Goal: Task Accomplishment & Management: Use online tool/utility

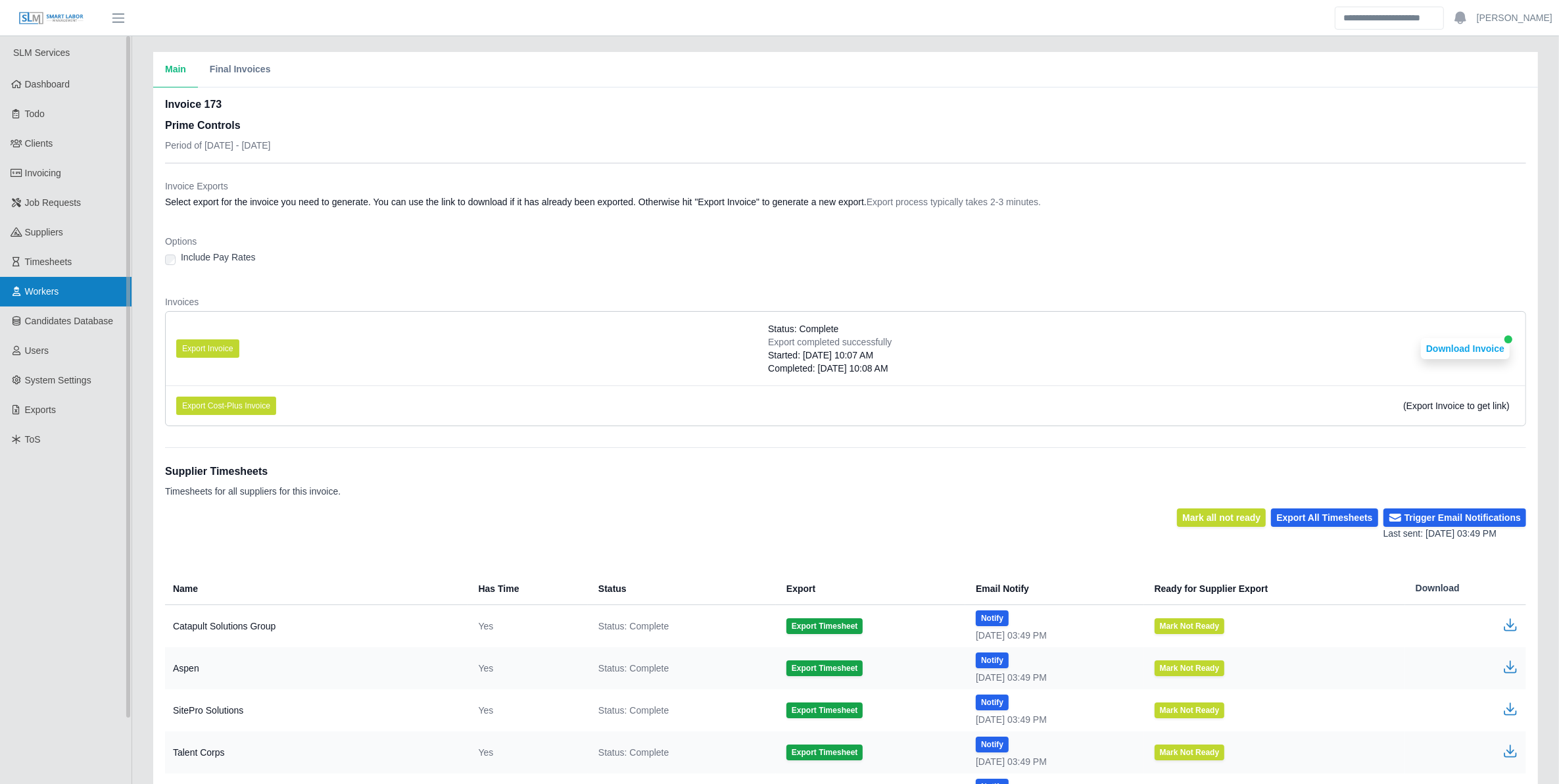
click at [48, 281] on link "Workers" at bounding box center [66, 292] width 132 height 30
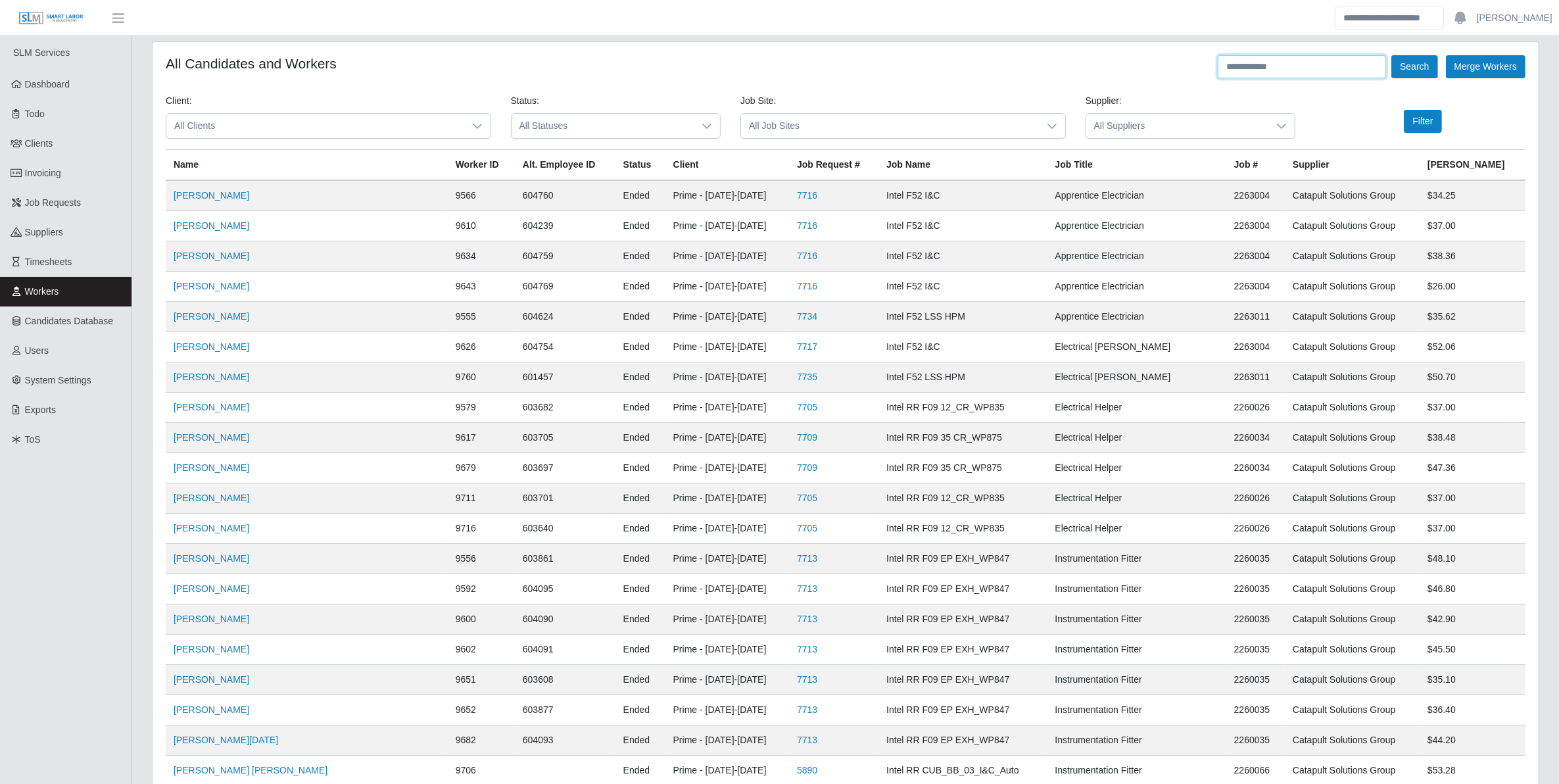
click at [1263, 68] on input "text" at bounding box center [1302, 67] width 168 height 23
click at [52, 209] on link "Job Requests" at bounding box center [66, 203] width 132 height 30
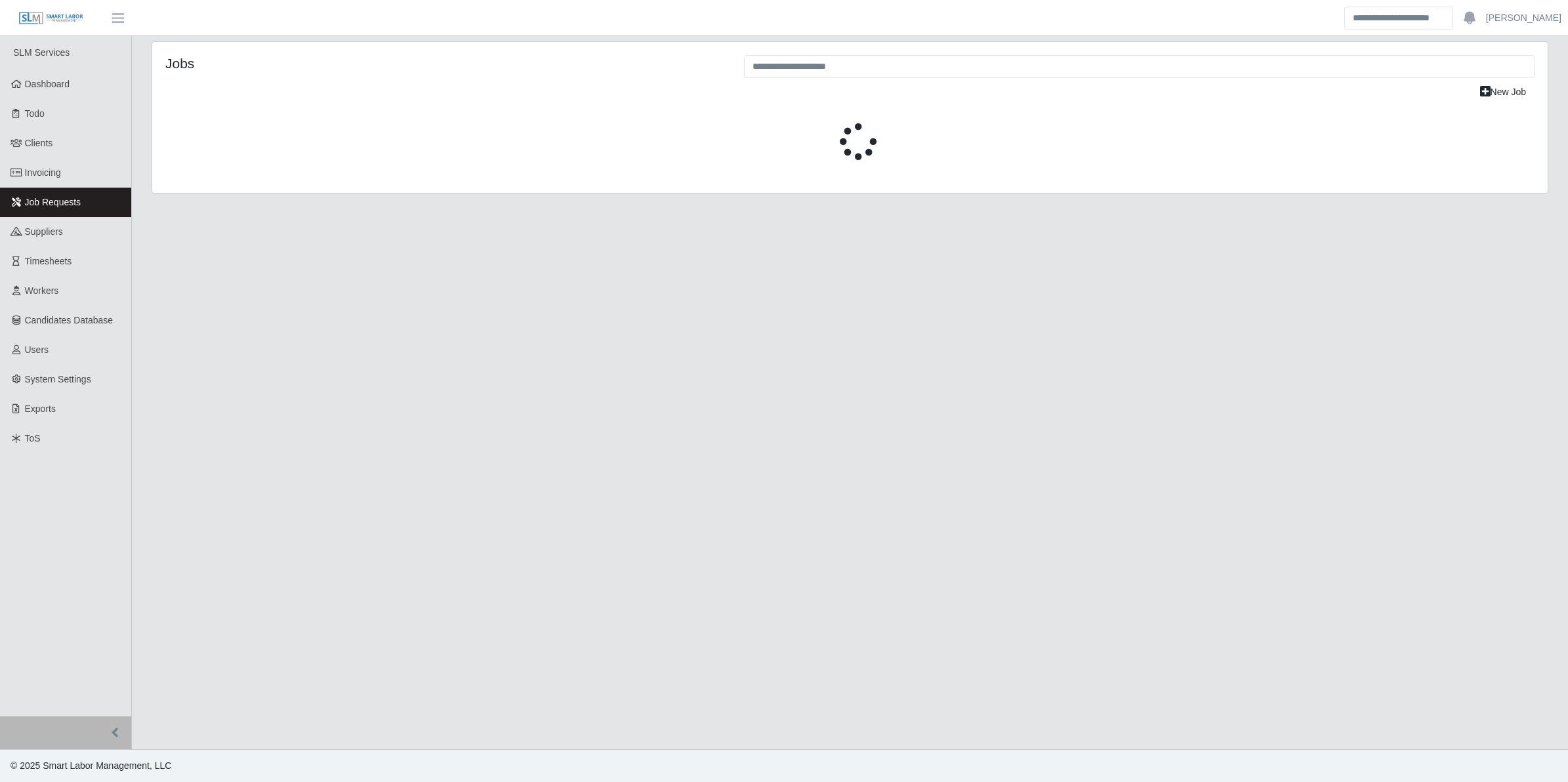
select select "****"
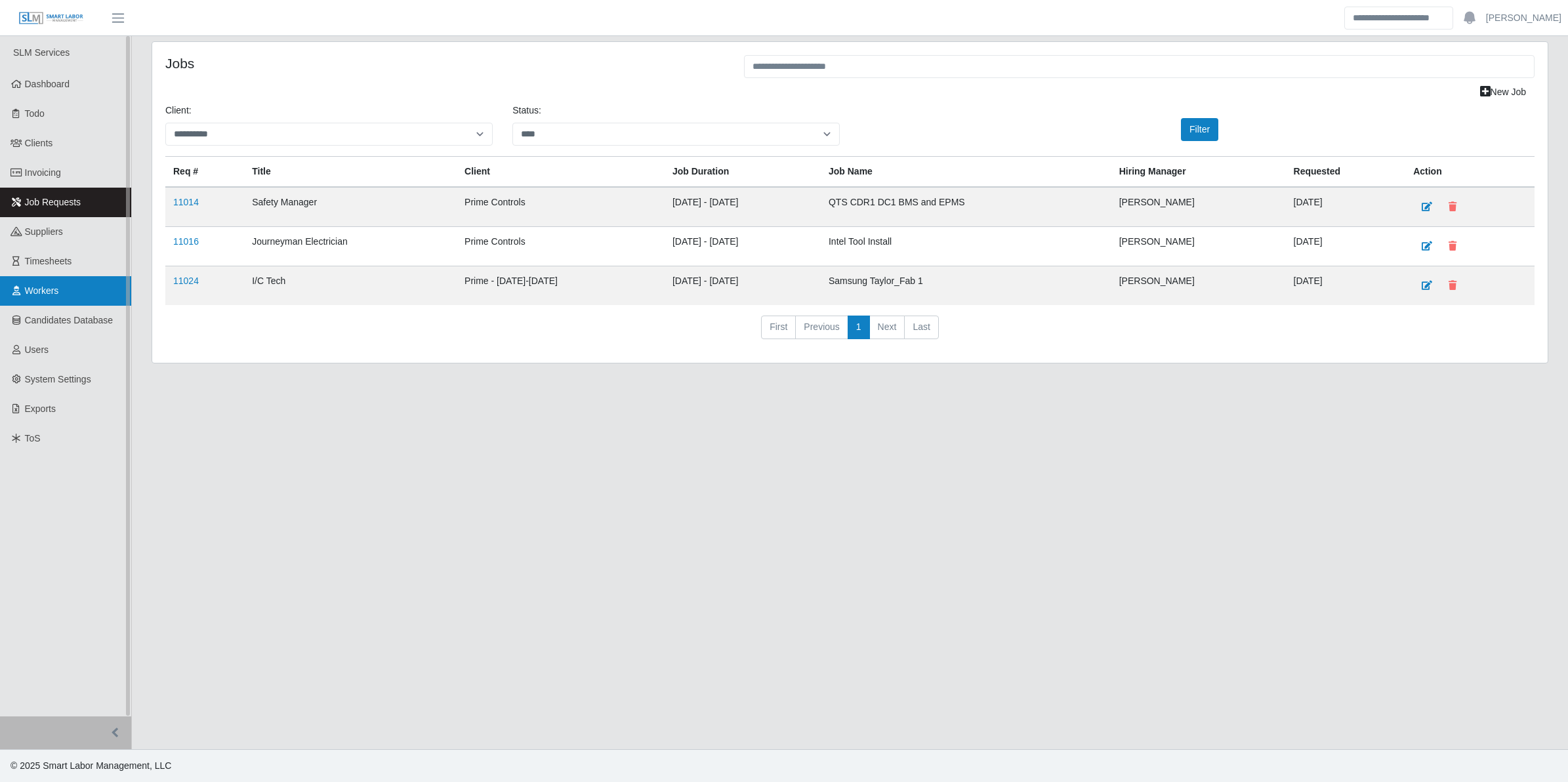
click at [45, 286] on span "Workers" at bounding box center [42, 291] width 34 height 11
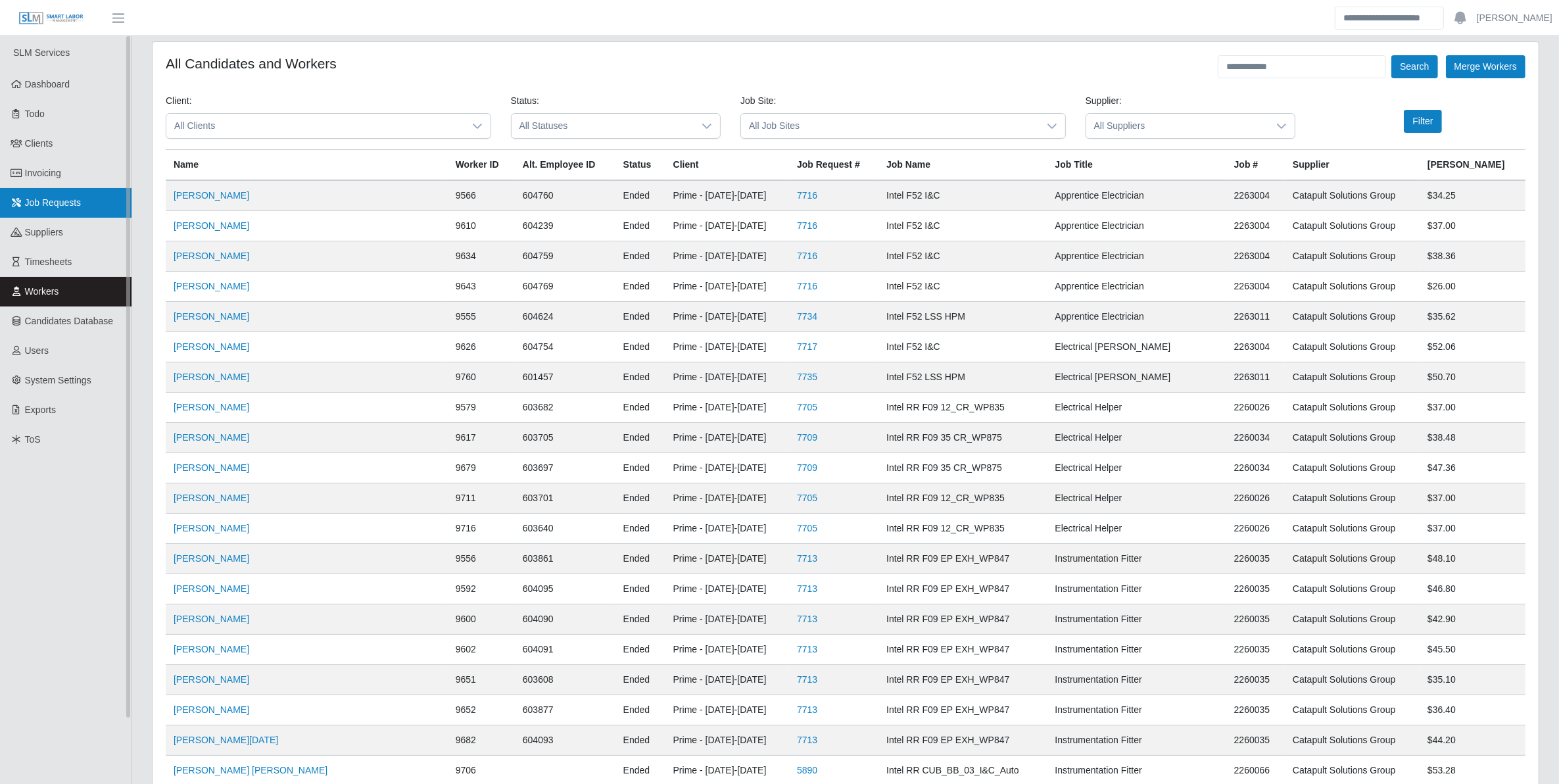
click at [59, 202] on span "Job Requests" at bounding box center [53, 202] width 57 height 11
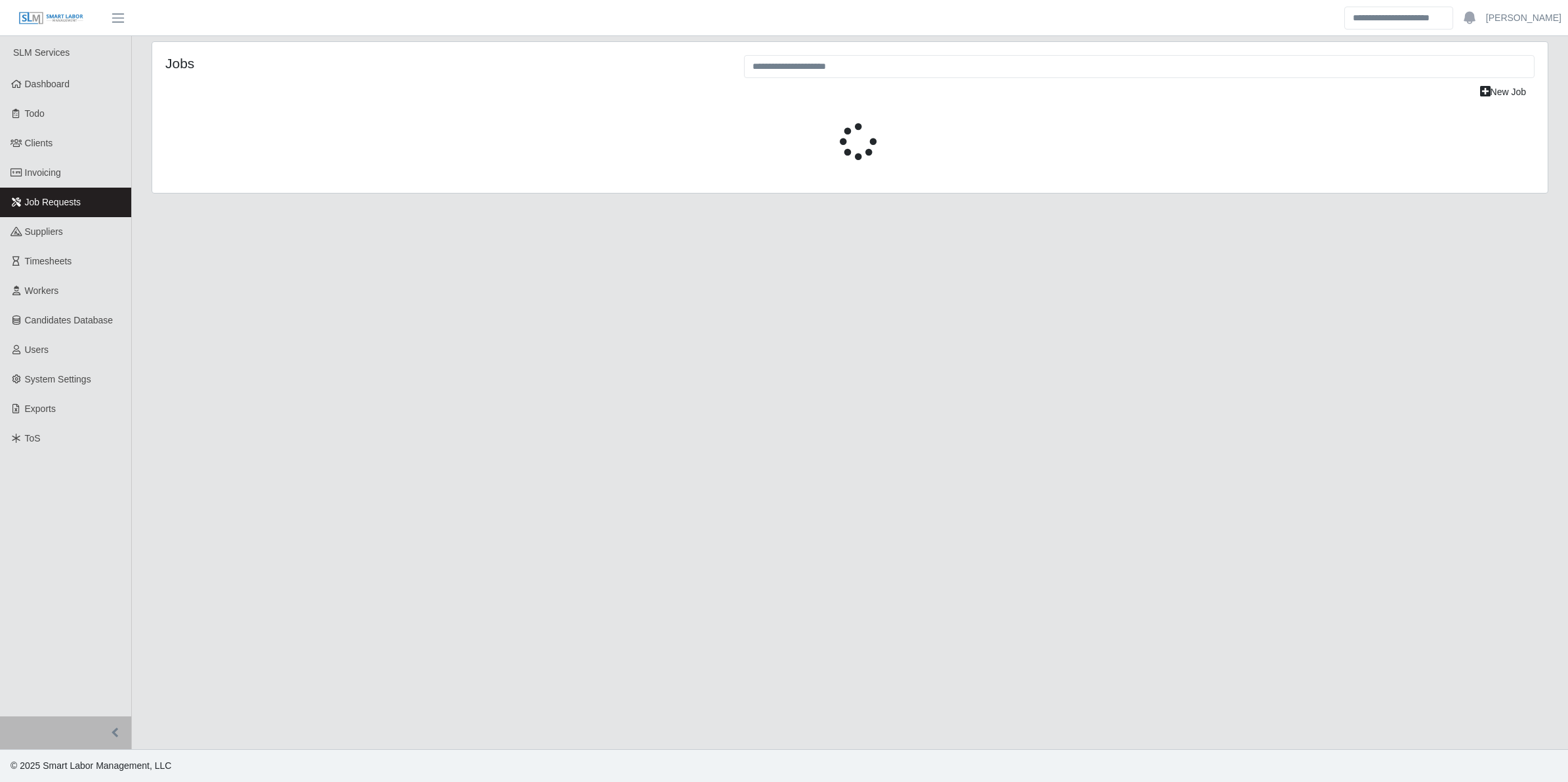
select select "****"
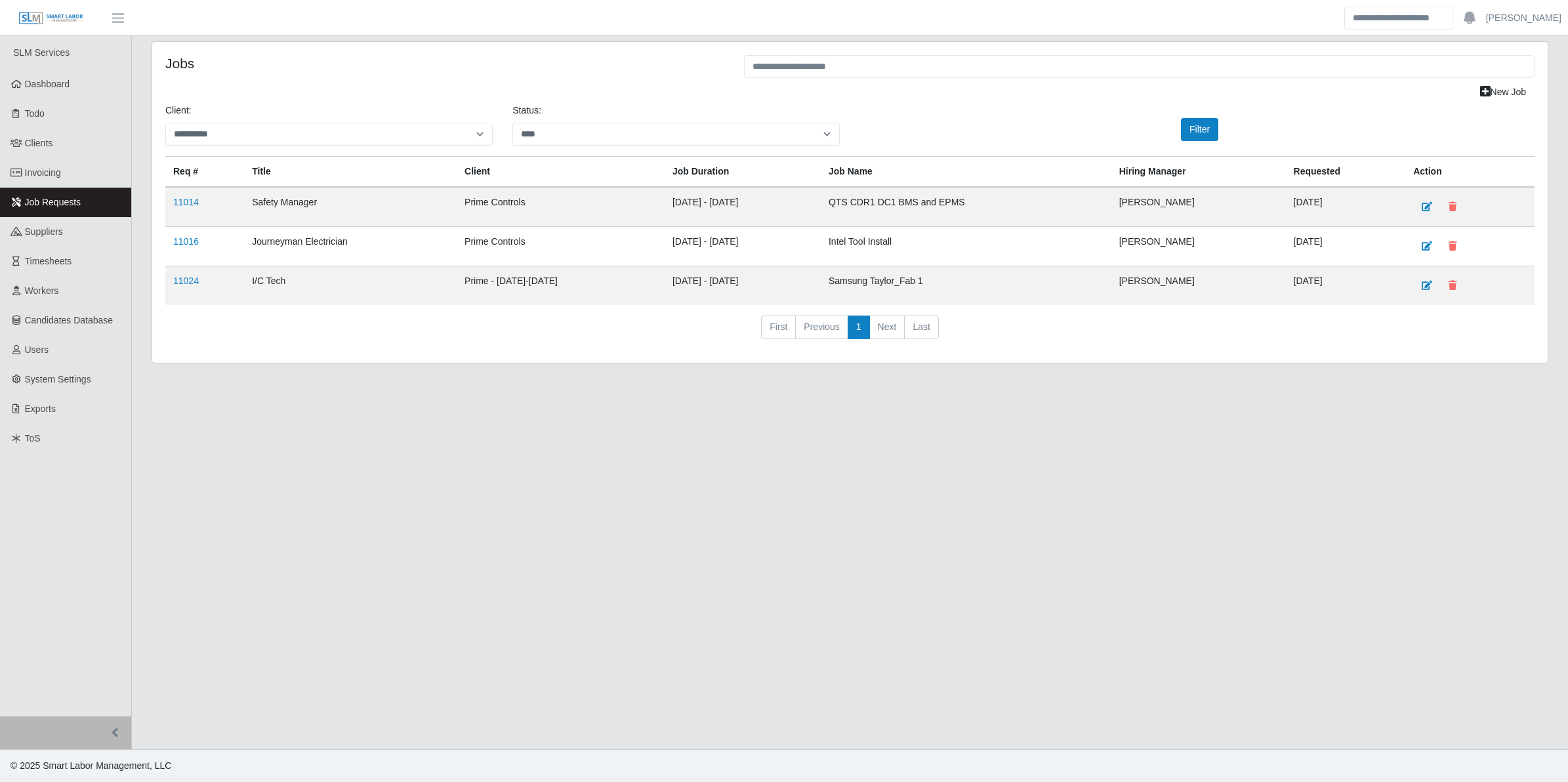
click at [528, 69] on h4 "Jobs" at bounding box center [445, 63] width 559 height 16
click at [195, 240] on link "11016" at bounding box center [186, 241] width 25 height 11
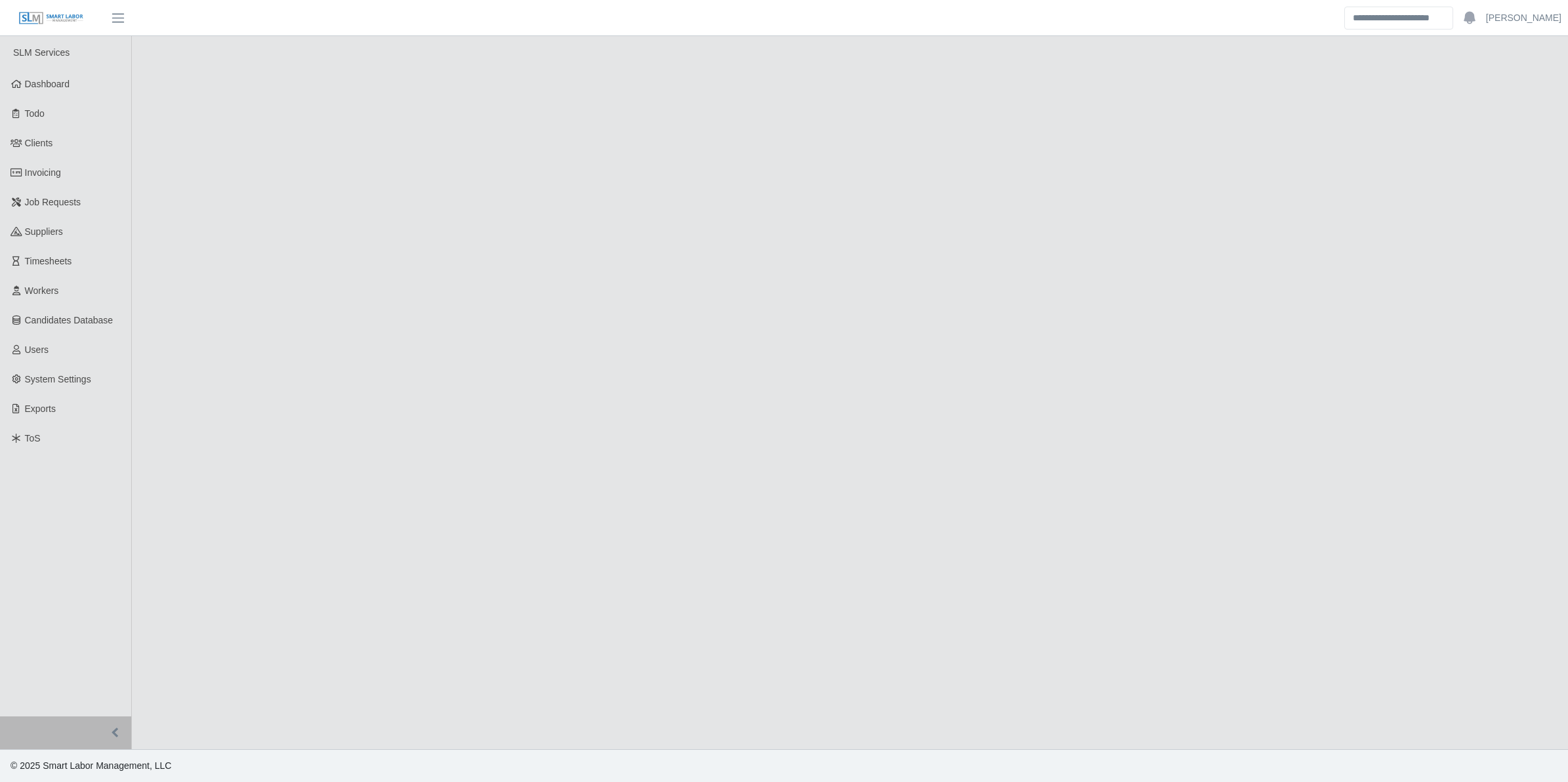
select select "****"
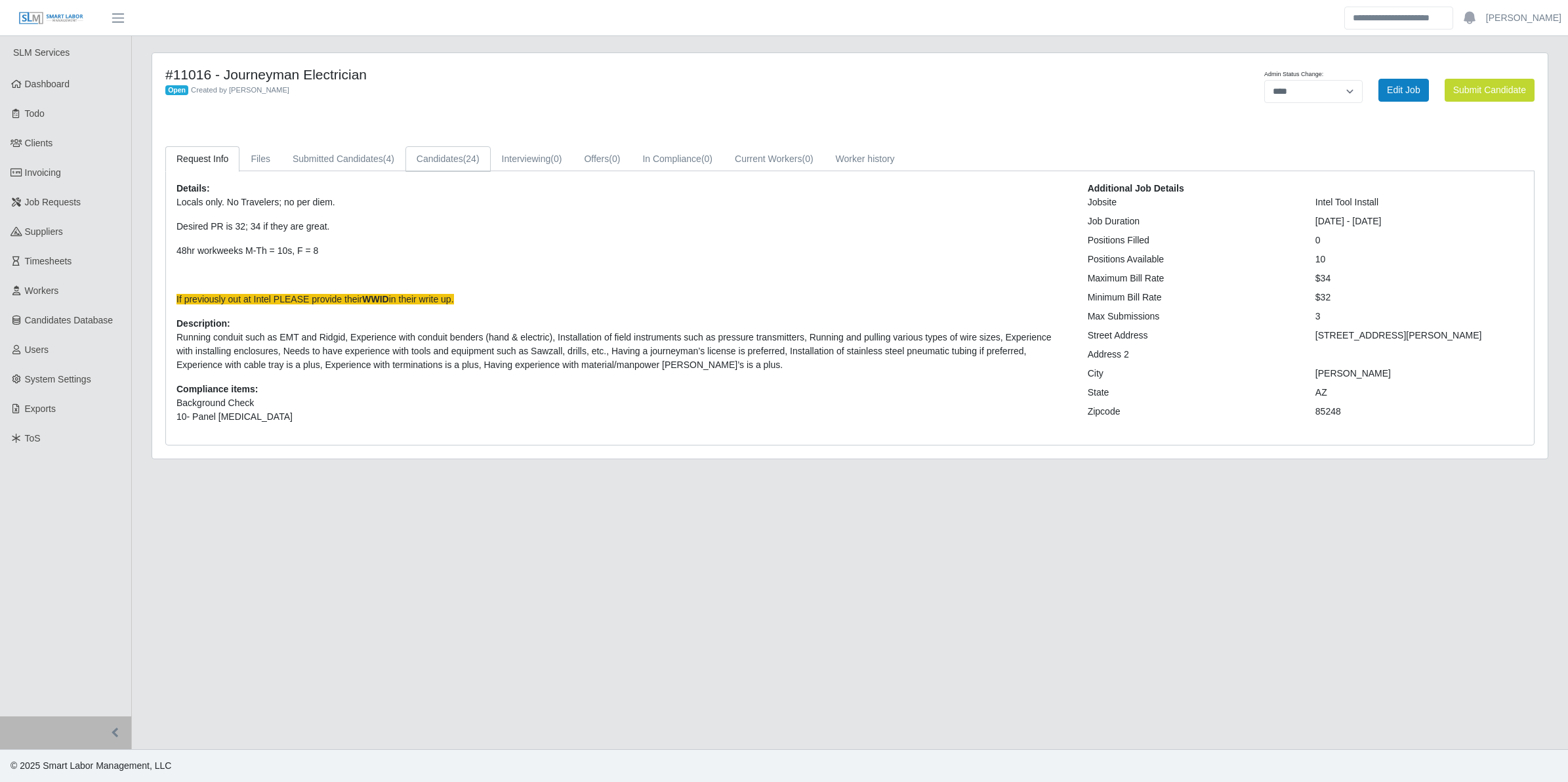
click at [448, 152] on link "Candidates (24)" at bounding box center [448, 159] width 86 height 25
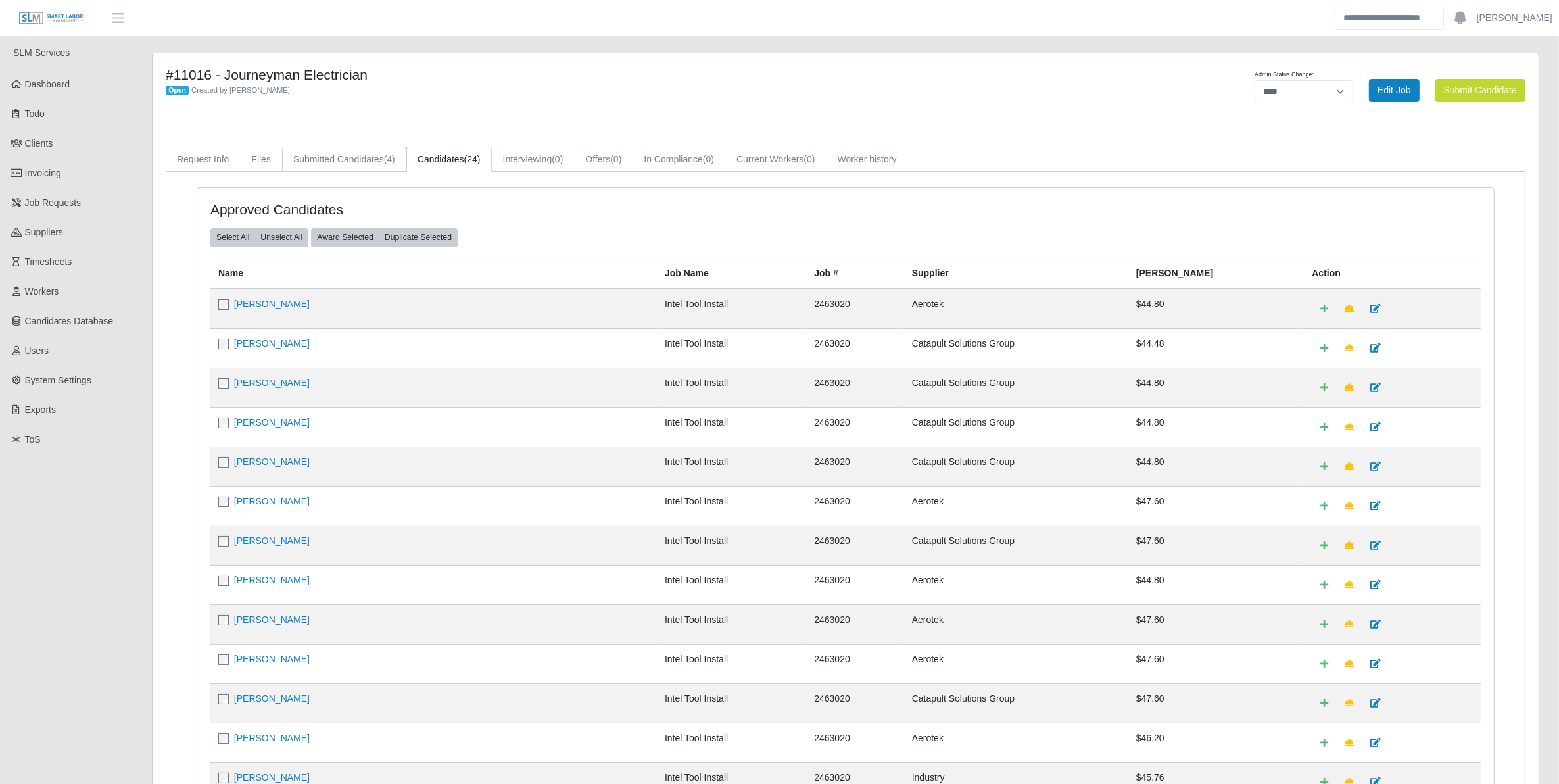
click at [368, 158] on link "Submitted Candidates (4)" at bounding box center [344, 159] width 124 height 26
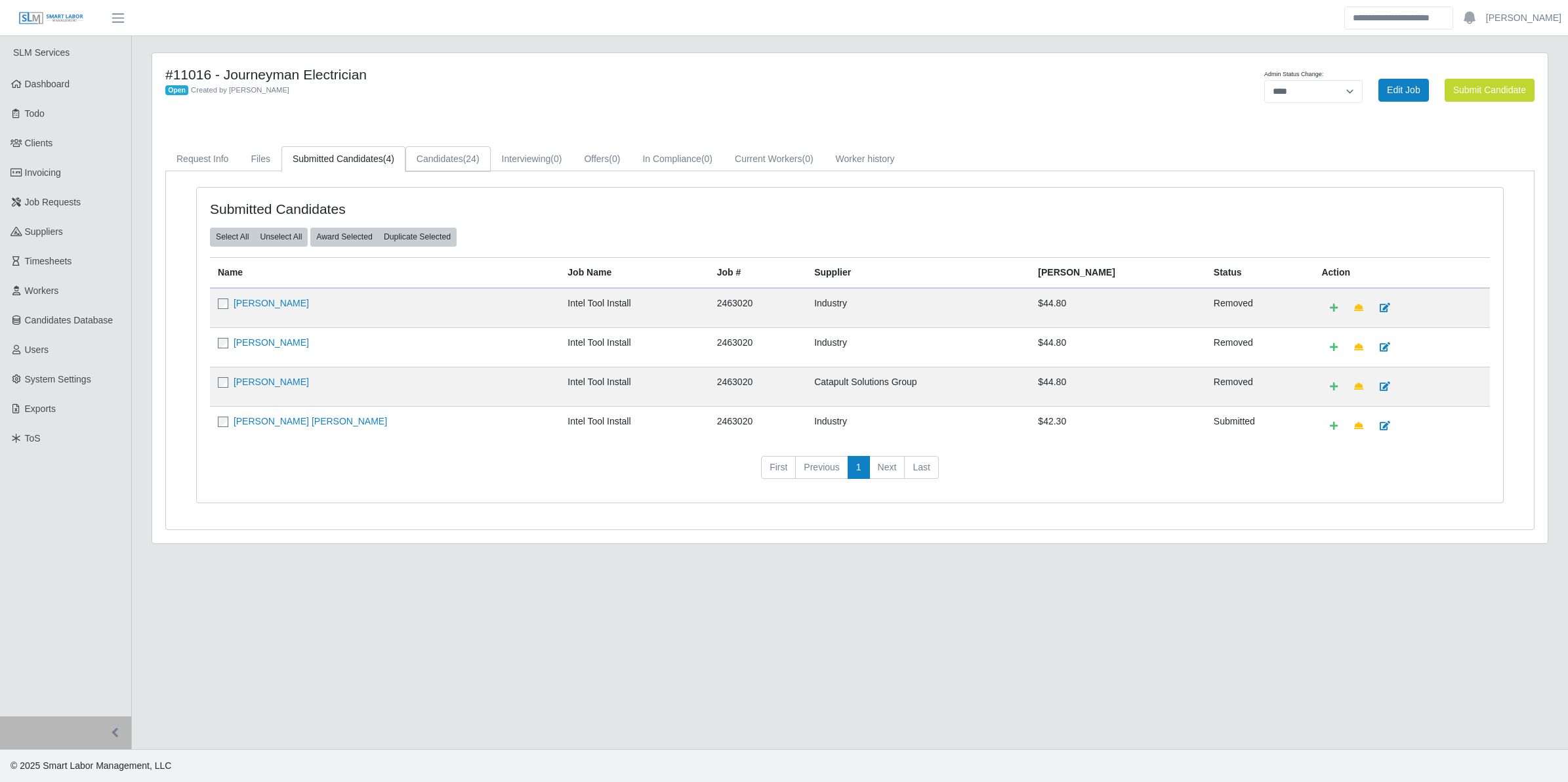
click at [434, 151] on link "Candidates (24)" at bounding box center [448, 159] width 86 height 25
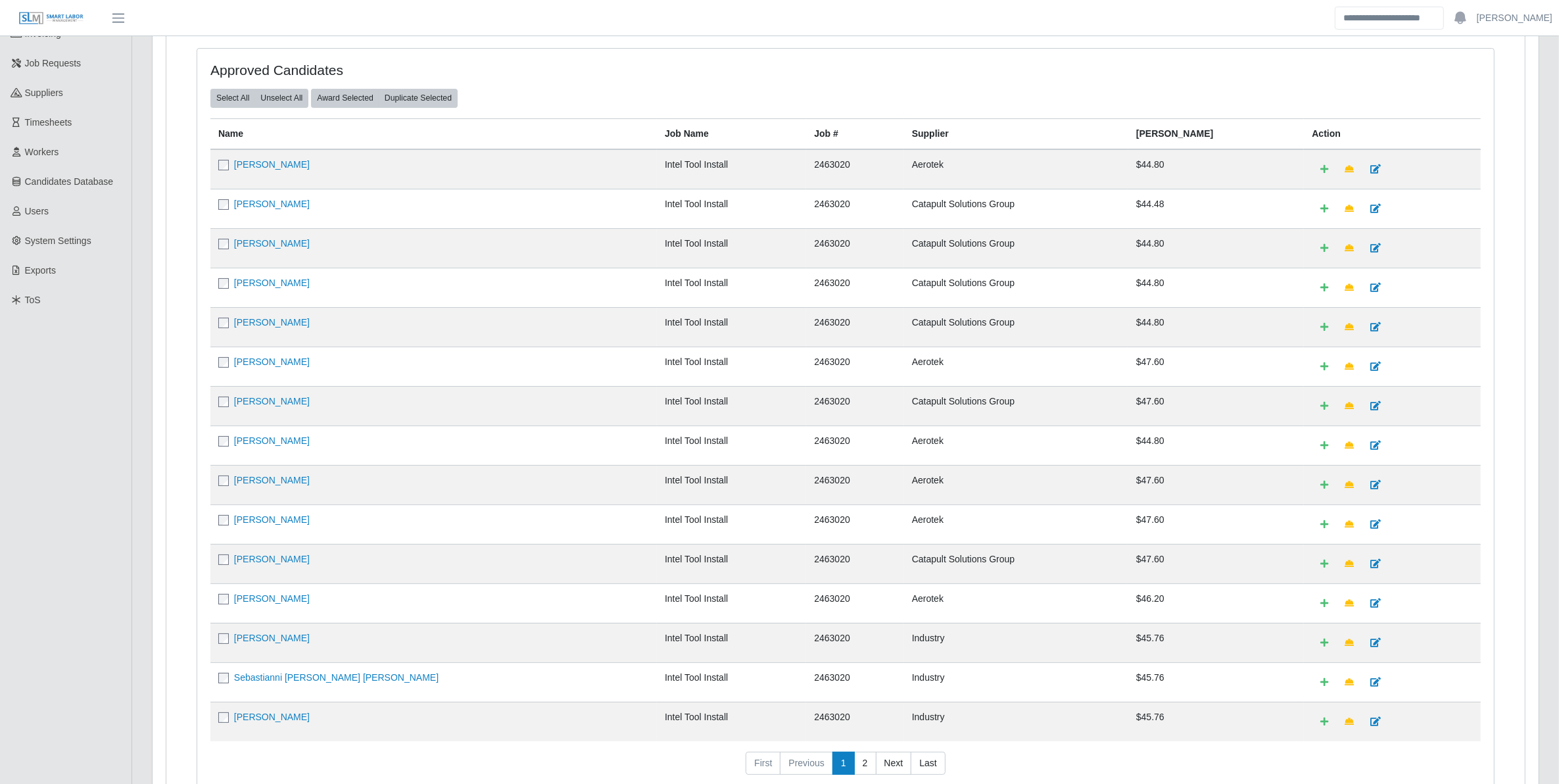
scroll to position [252, 0]
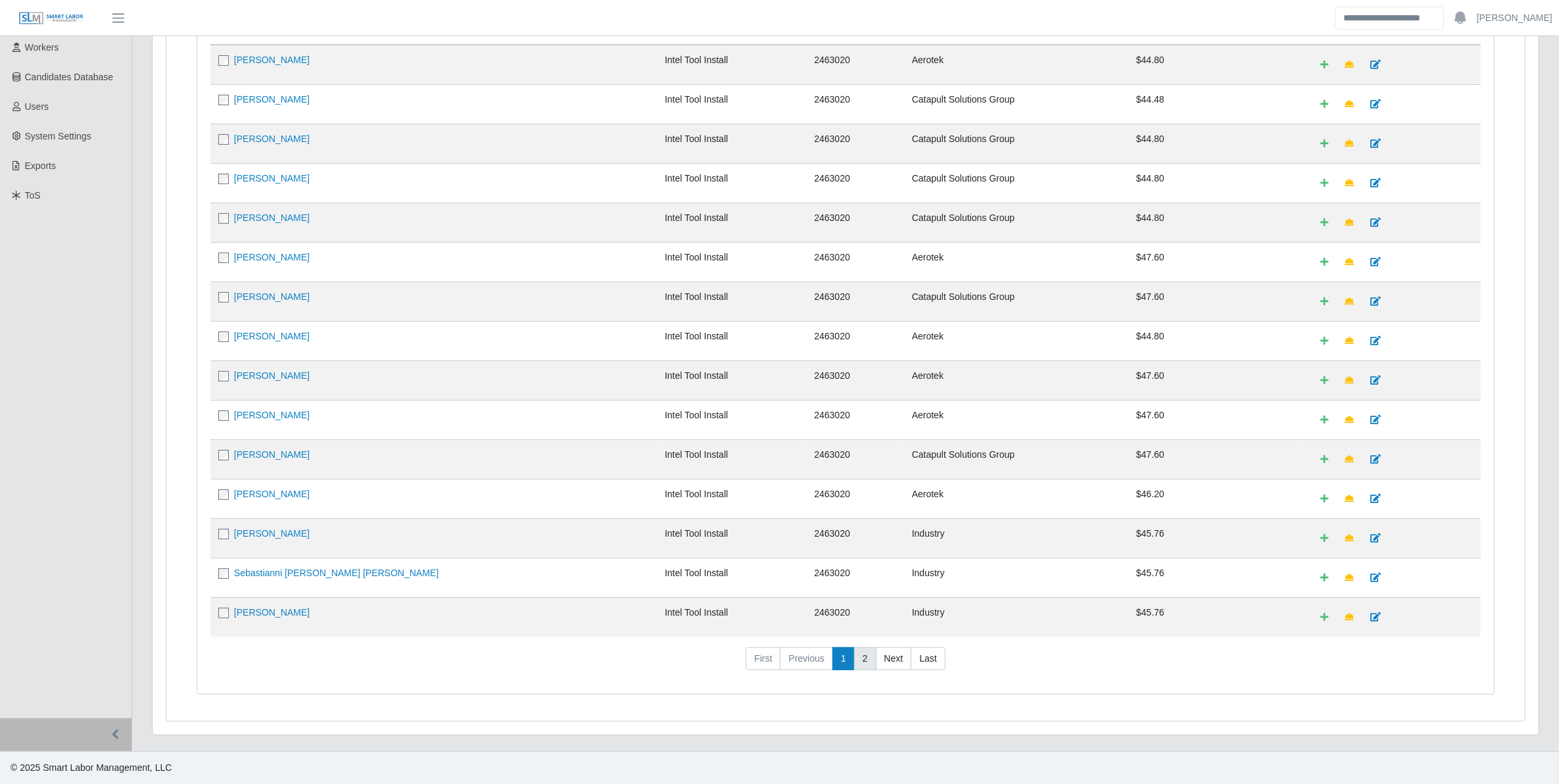
click at [864, 663] on link "2" at bounding box center [866, 659] width 23 height 23
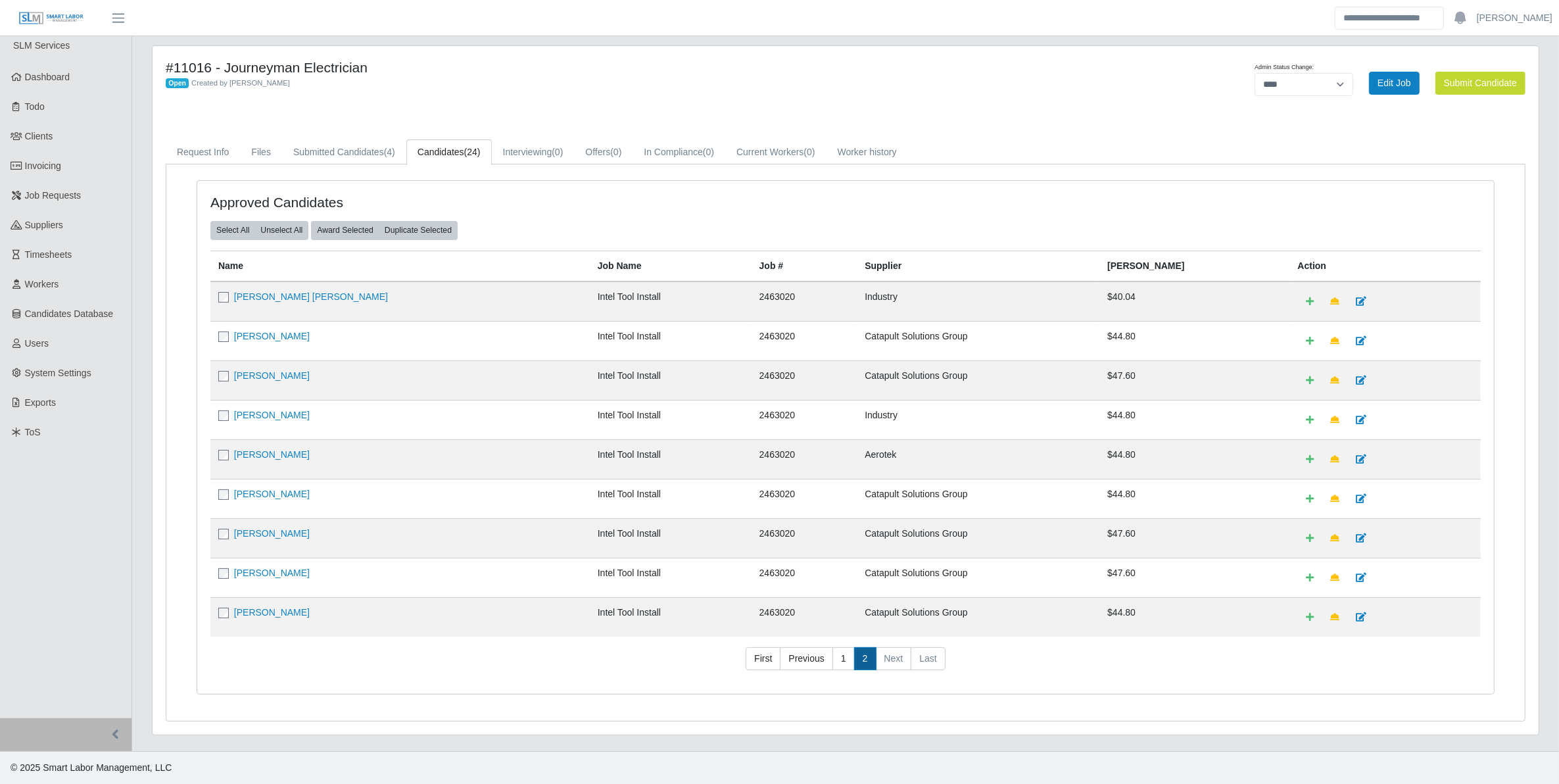
scroll to position [13, 0]
click at [846, 655] on link "1" at bounding box center [844, 659] width 23 height 23
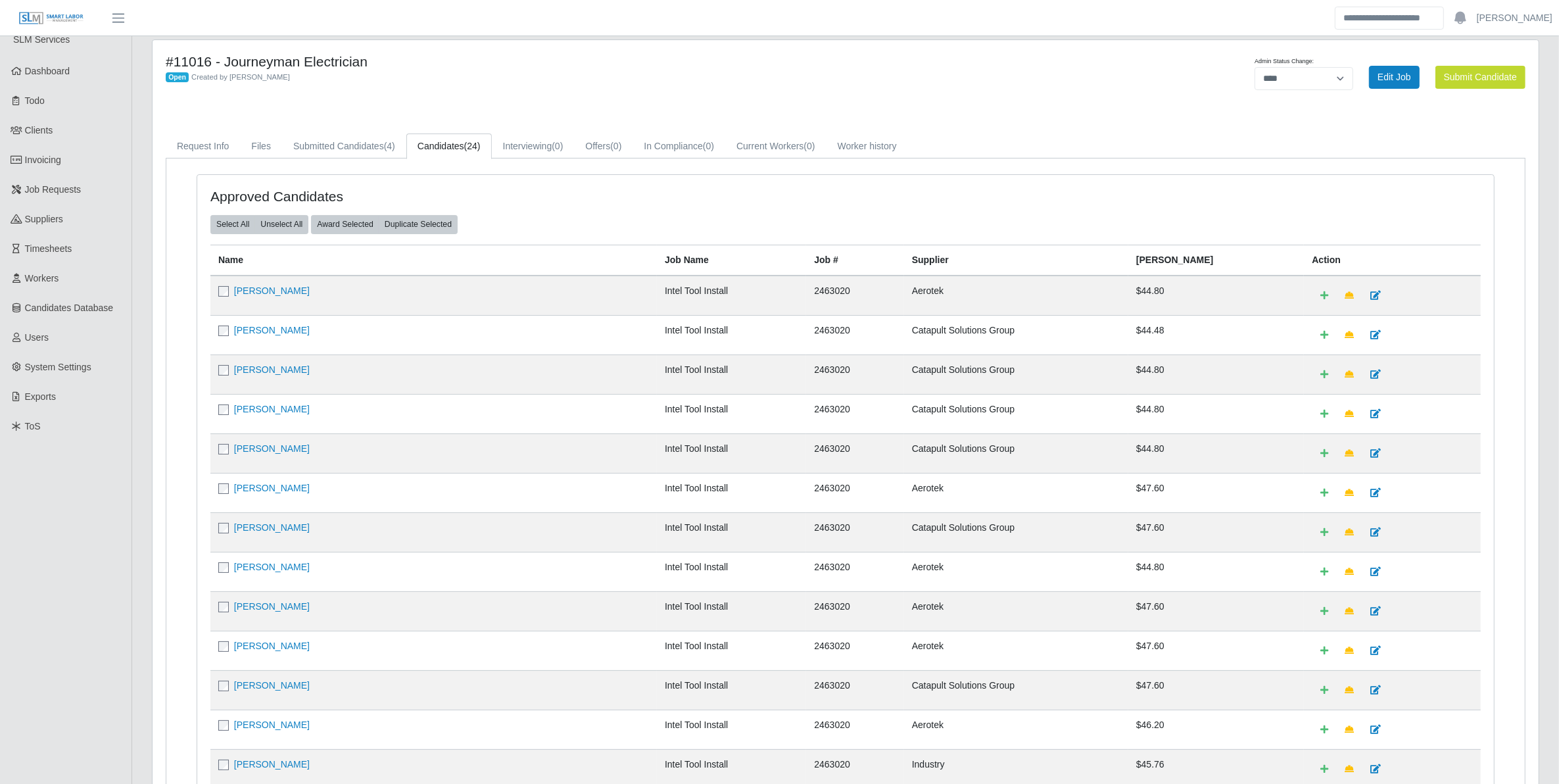
scroll to position [252, 0]
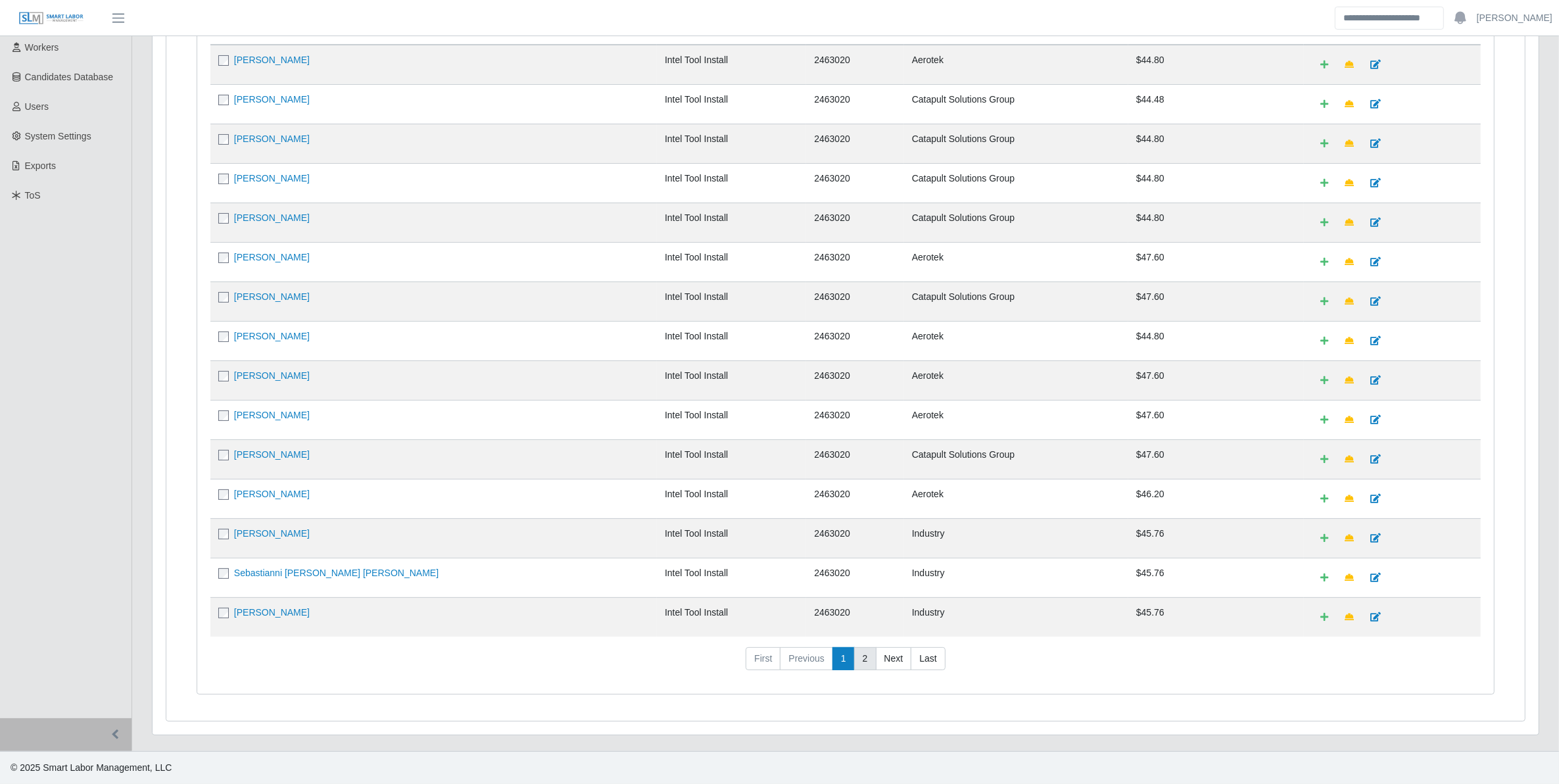
click at [859, 656] on link "2" at bounding box center [866, 659] width 23 height 23
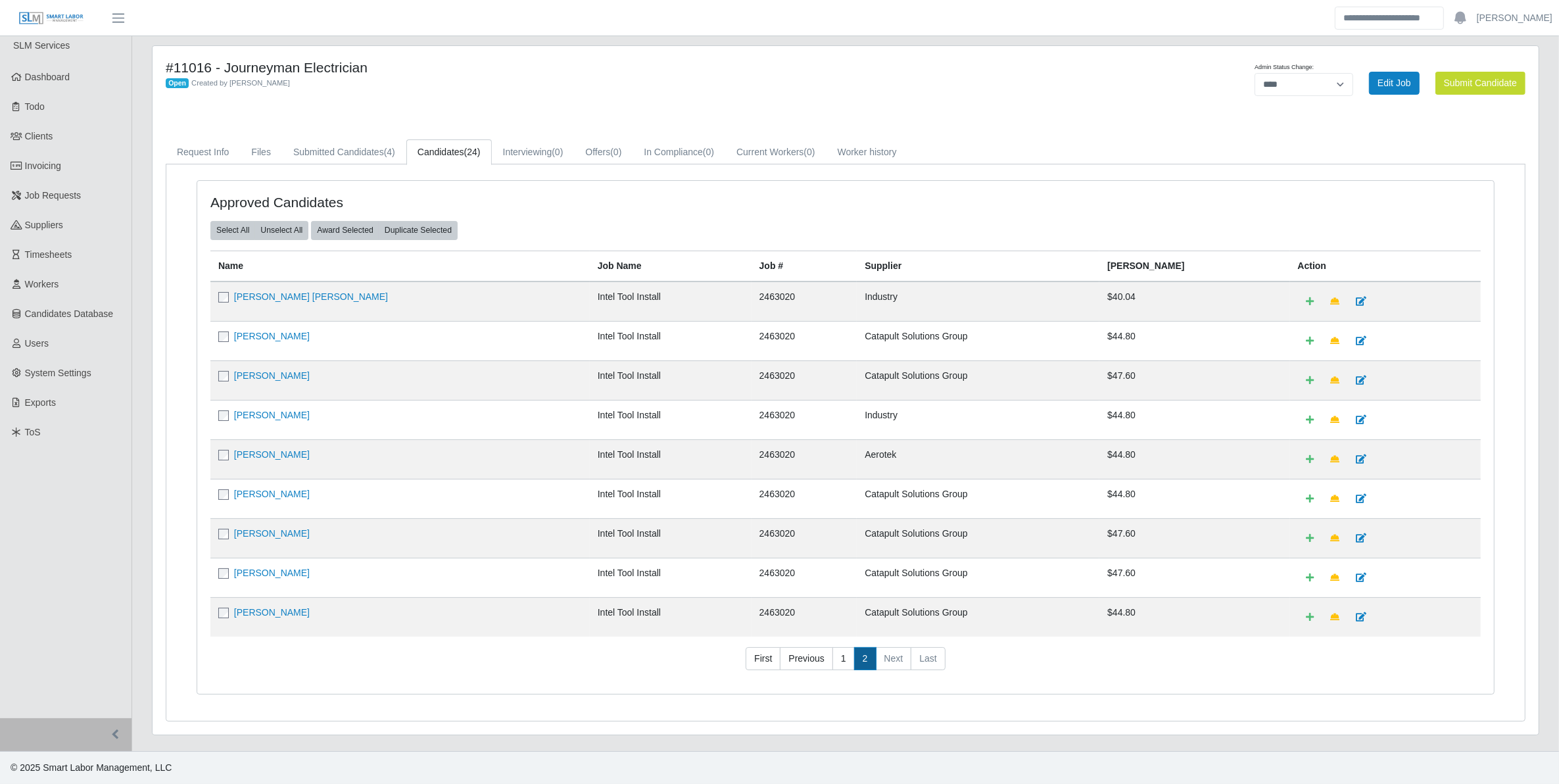
scroll to position [13, 0]
click at [840, 659] on link "1" at bounding box center [844, 659] width 23 height 23
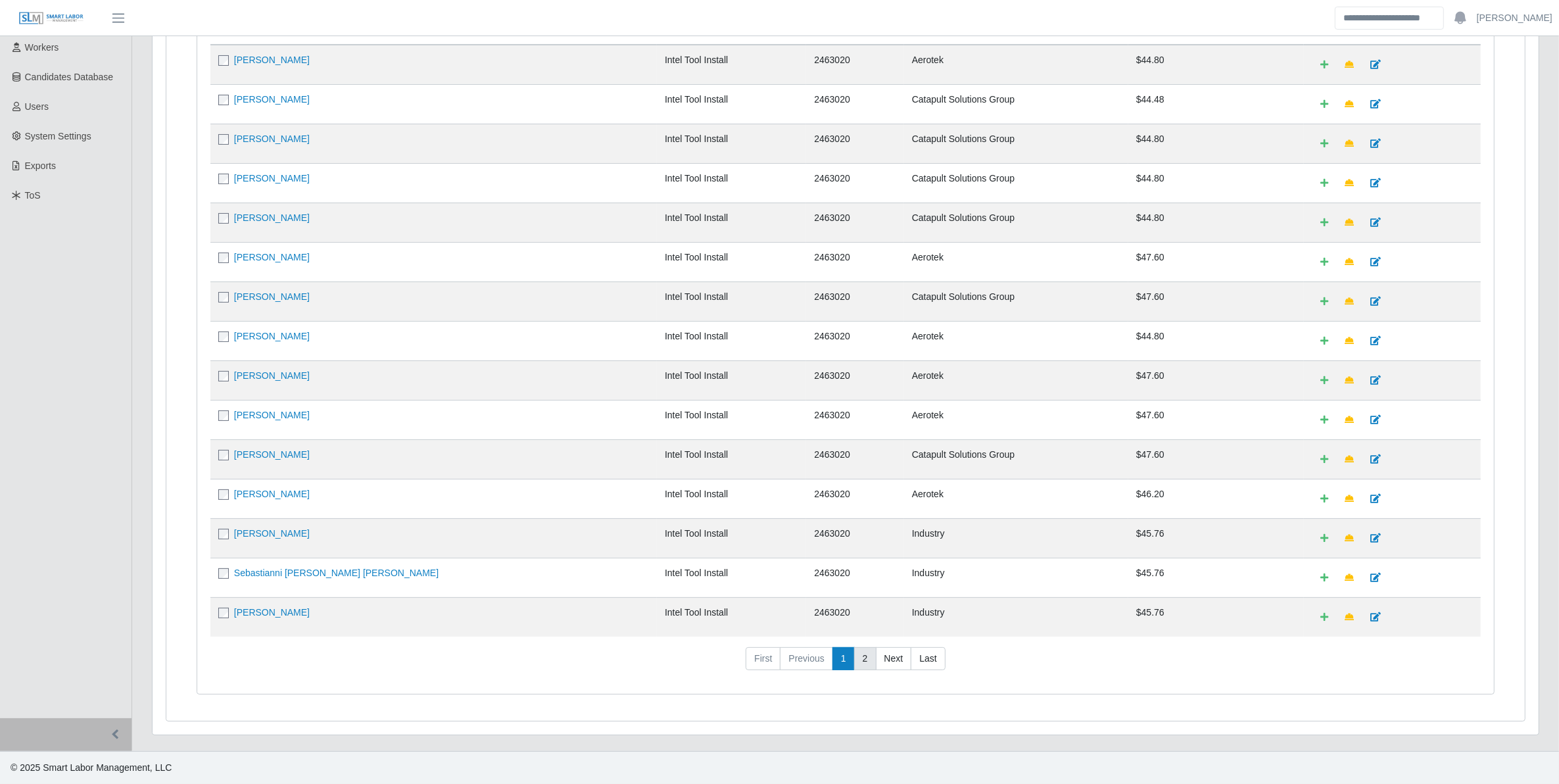
click at [859, 659] on link "2" at bounding box center [866, 659] width 23 height 23
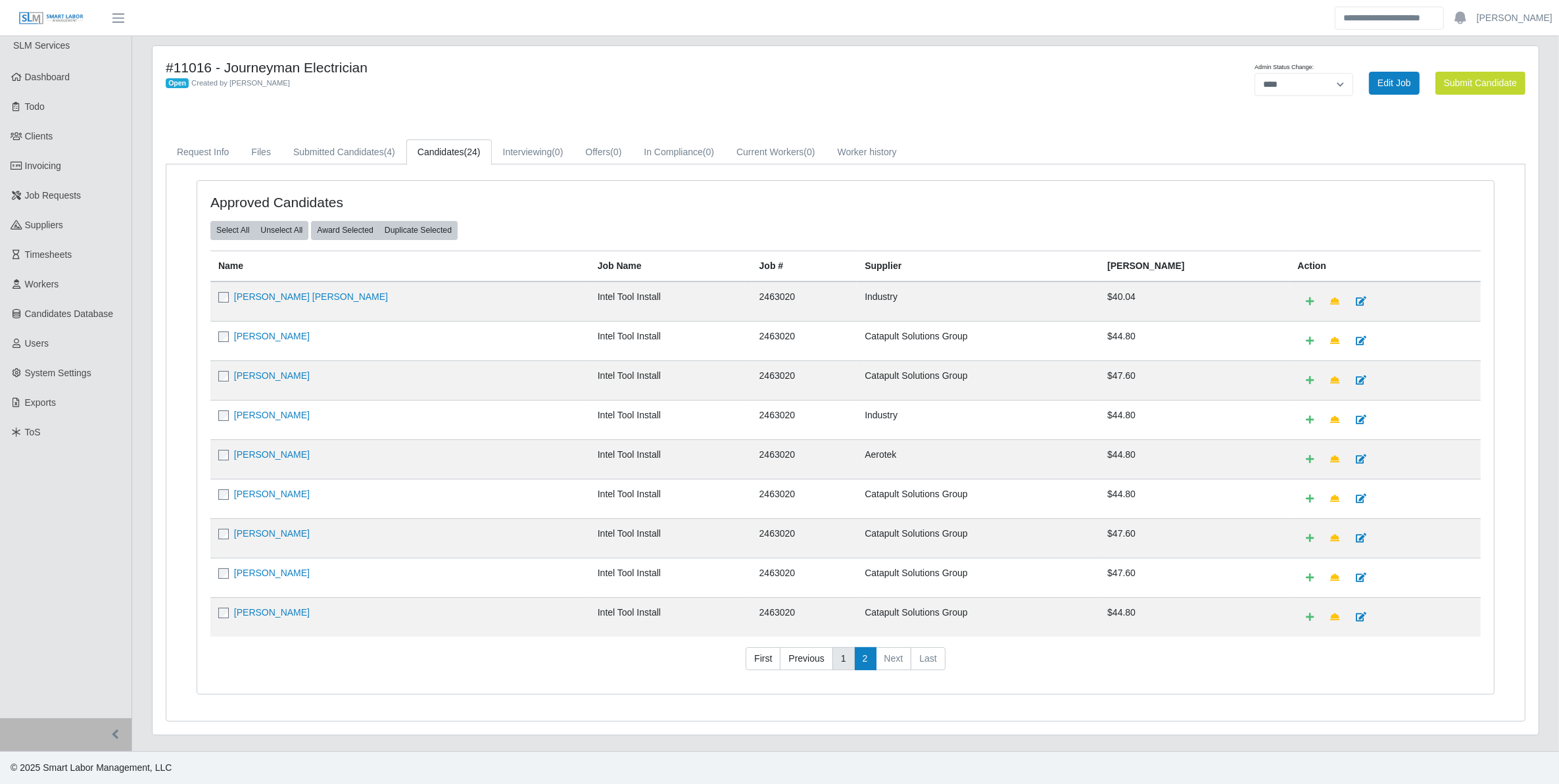
drag, startPoint x: 842, startPoint y: 663, endPoint x: 851, endPoint y: 663, distance: 9.0
click at [849, 663] on link "1" at bounding box center [844, 659] width 23 height 23
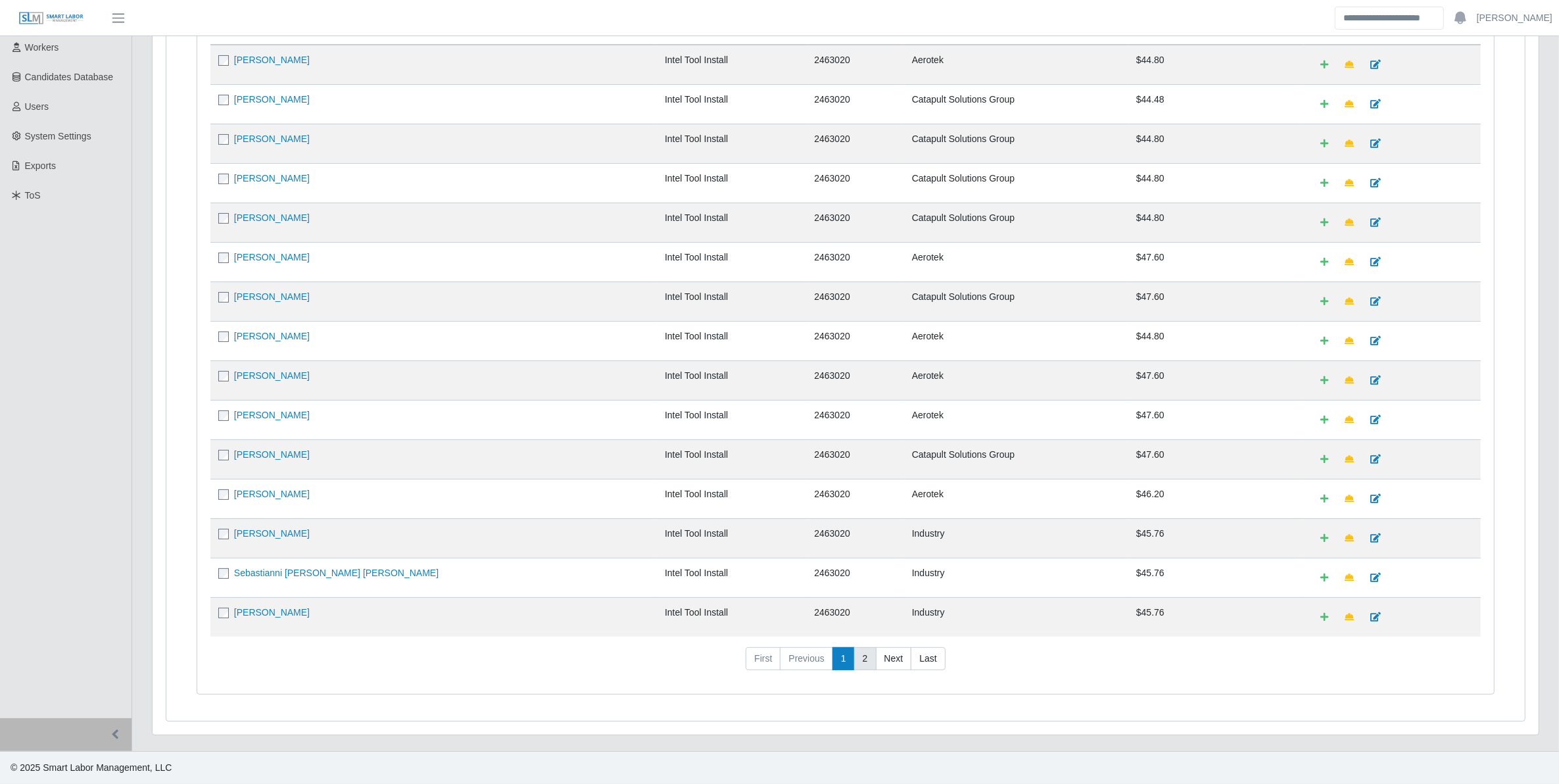
drag, startPoint x: 851, startPoint y: 663, endPoint x: 862, endPoint y: 663, distance: 11.0
click at [862, 663] on link "2" at bounding box center [866, 659] width 23 height 23
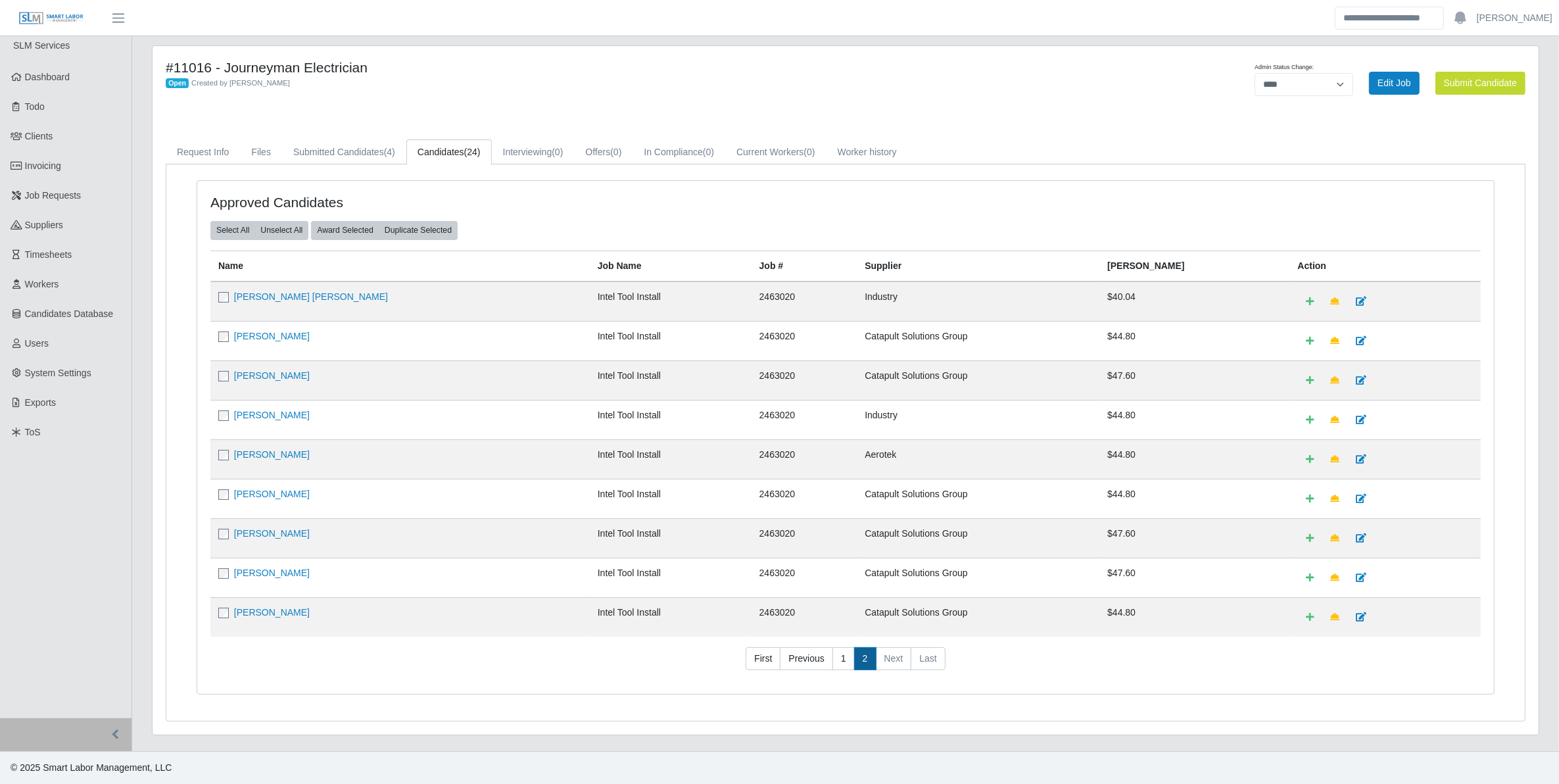
click at [862, 659] on link "2" at bounding box center [866, 659] width 23 height 23
click at [845, 656] on link "1" at bounding box center [844, 659] width 23 height 23
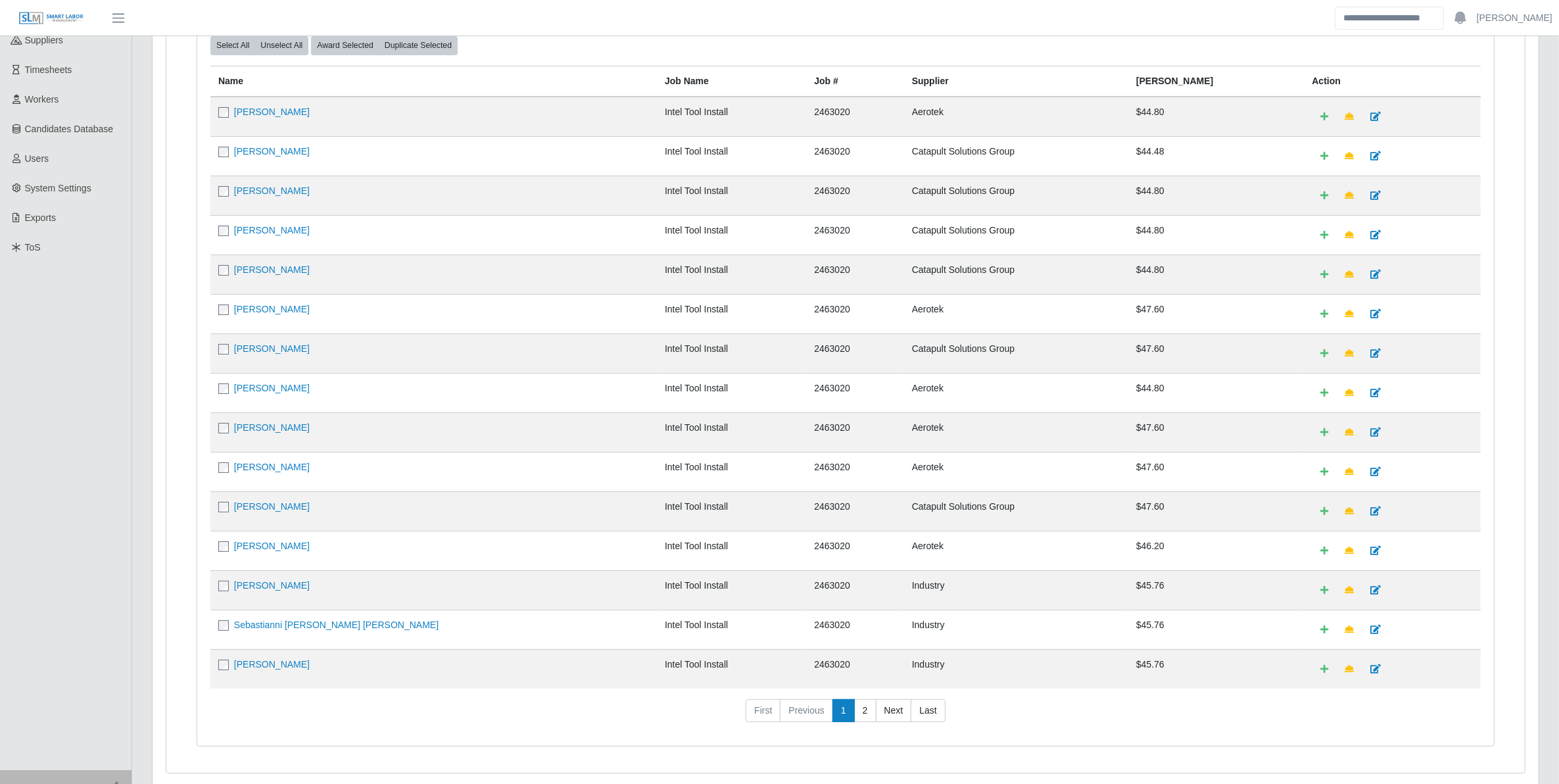
scroll to position [199, 0]
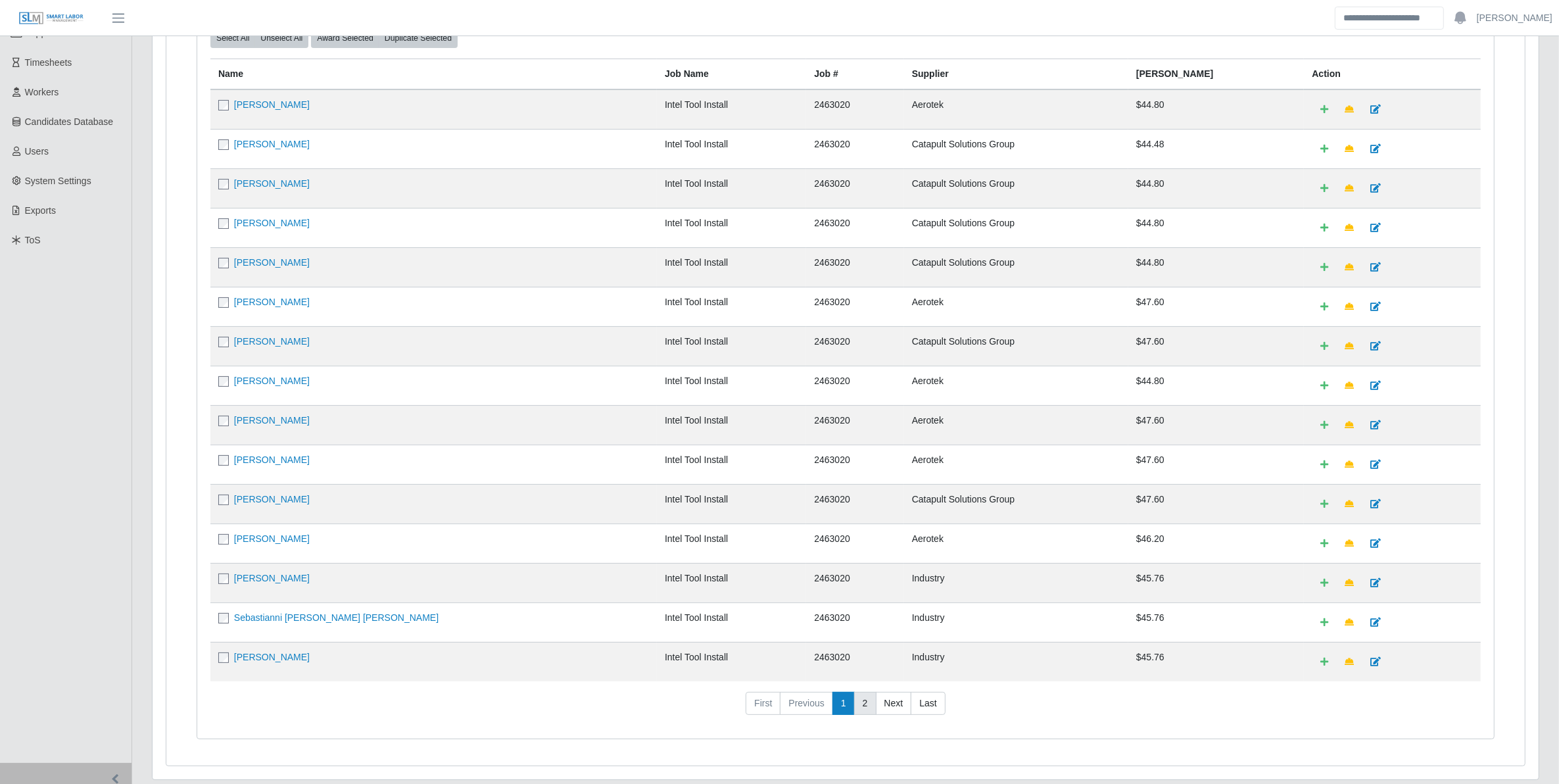
click at [864, 713] on link "2" at bounding box center [866, 703] width 23 height 23
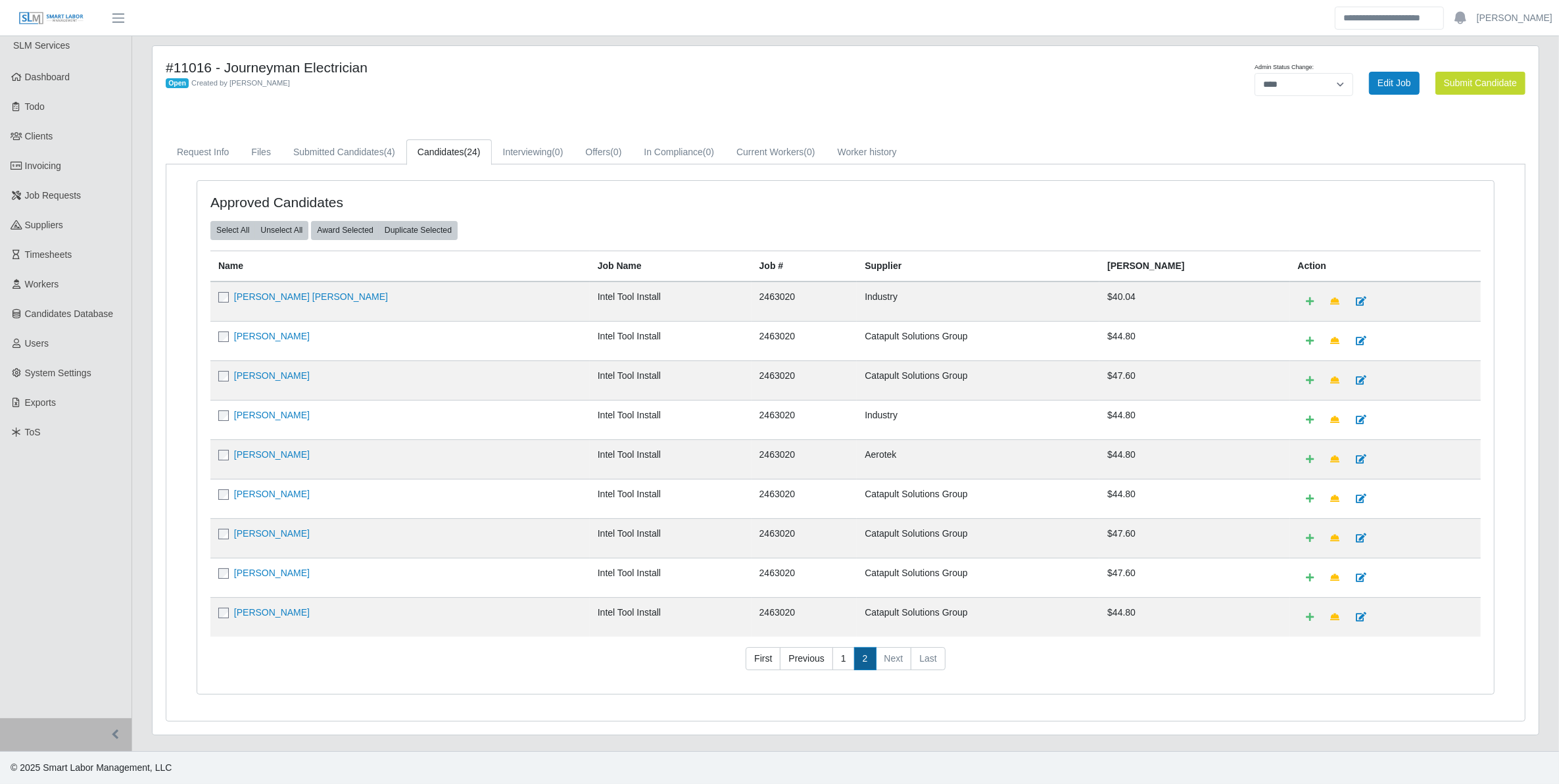
scroll to position [0, 0]
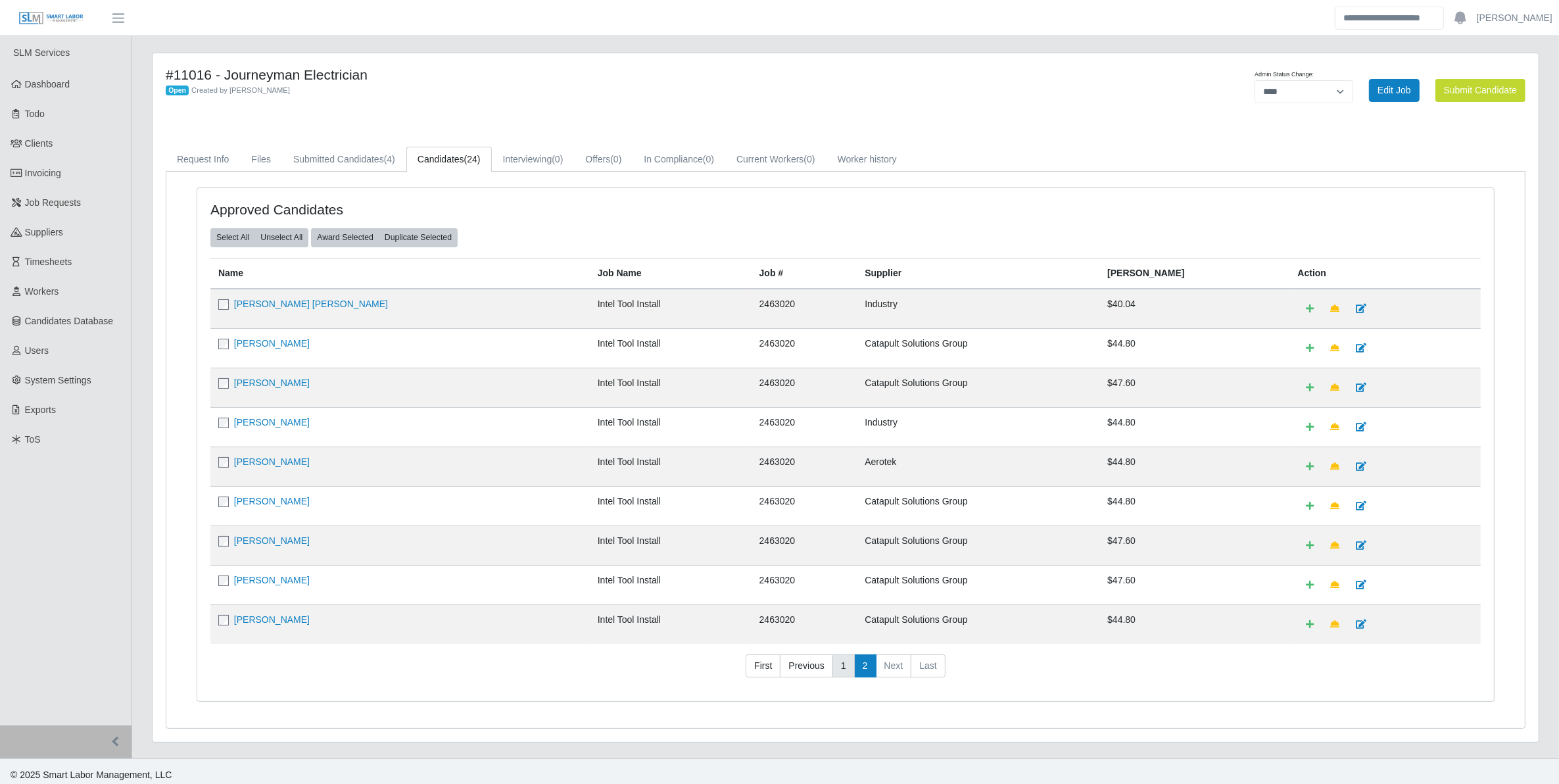
click at [839, 669] on link "1" at bounding box center [844, 666] width 23 height 23
